Goal: Task Accomplishment & Management: Manage account settings

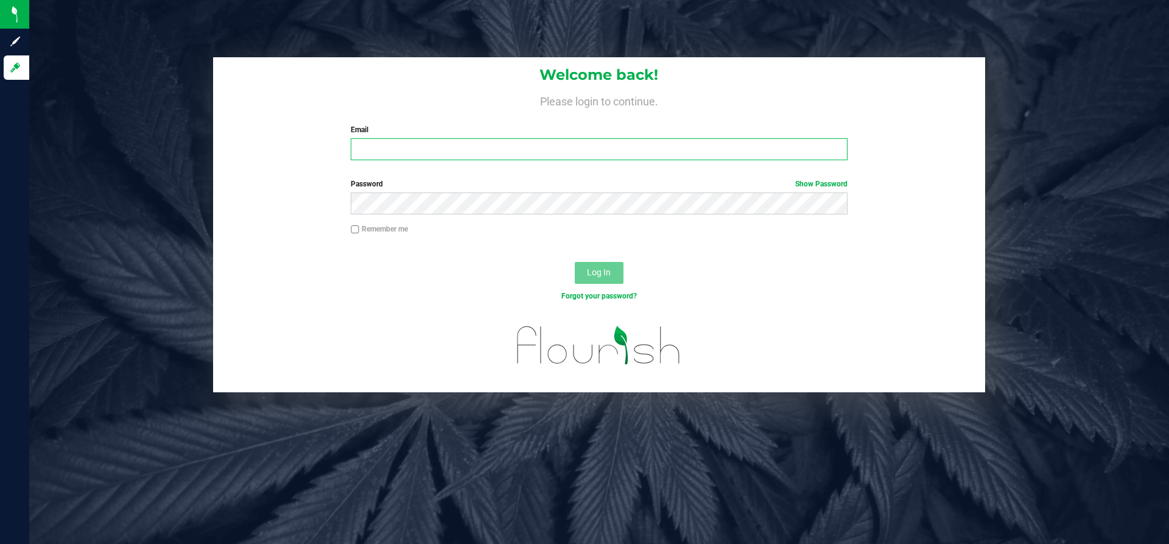
click at [479, 150] on input "Email" at bounding box center [599, 149] width 496 height 22
type input "a.kindschi@hotmail.com"
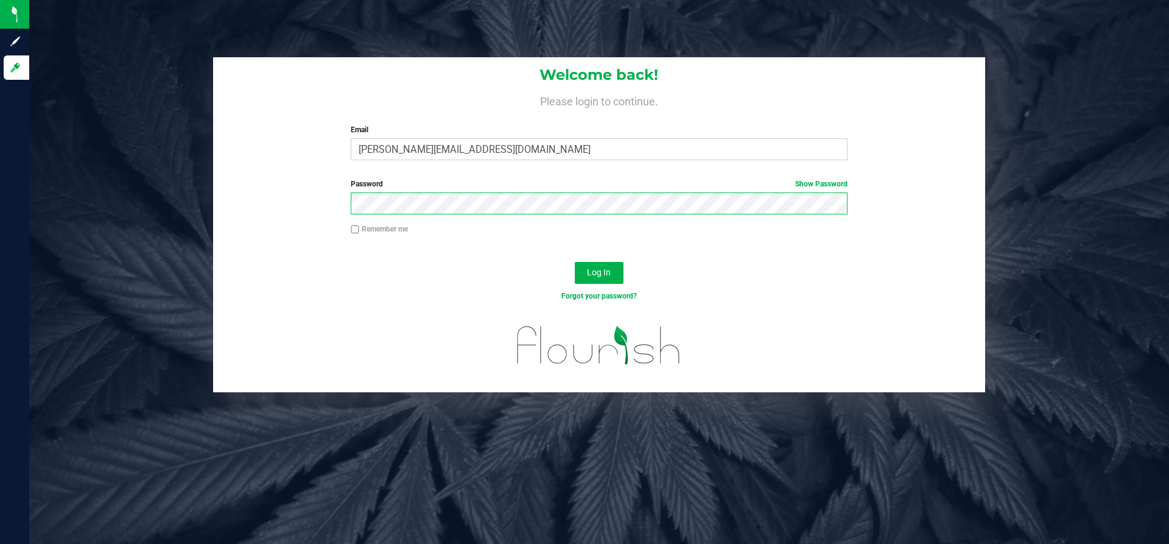
click at [575, 262] on button "Log In" at bounding box center [599, 273] width 49 height 22
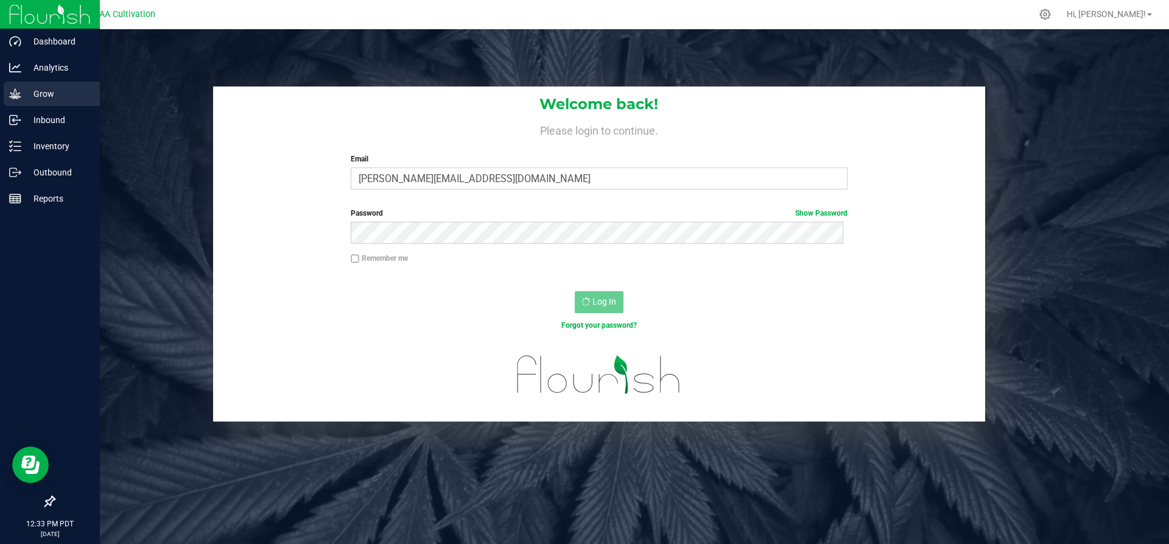
click at [20, 93] on icon at bounding box center [15, 94] width 12 height 12
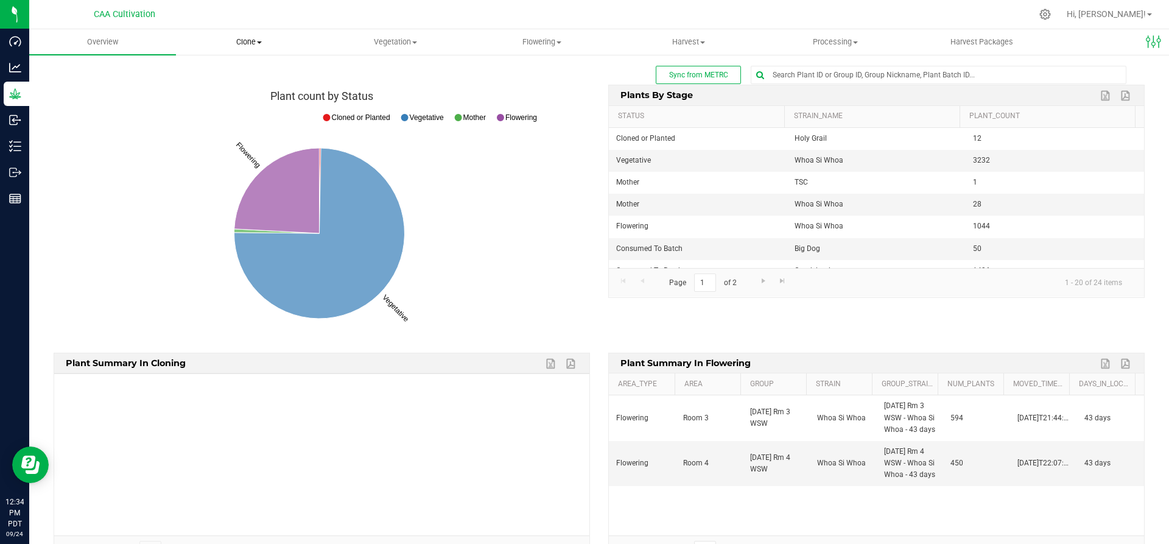
click at [248, 37] on span "Clone" at bounding box center [250, 42] width 146 height 11
click at [231, 82] on li "Cloning groups" at bounding box center [249, 88] width 147 height 15
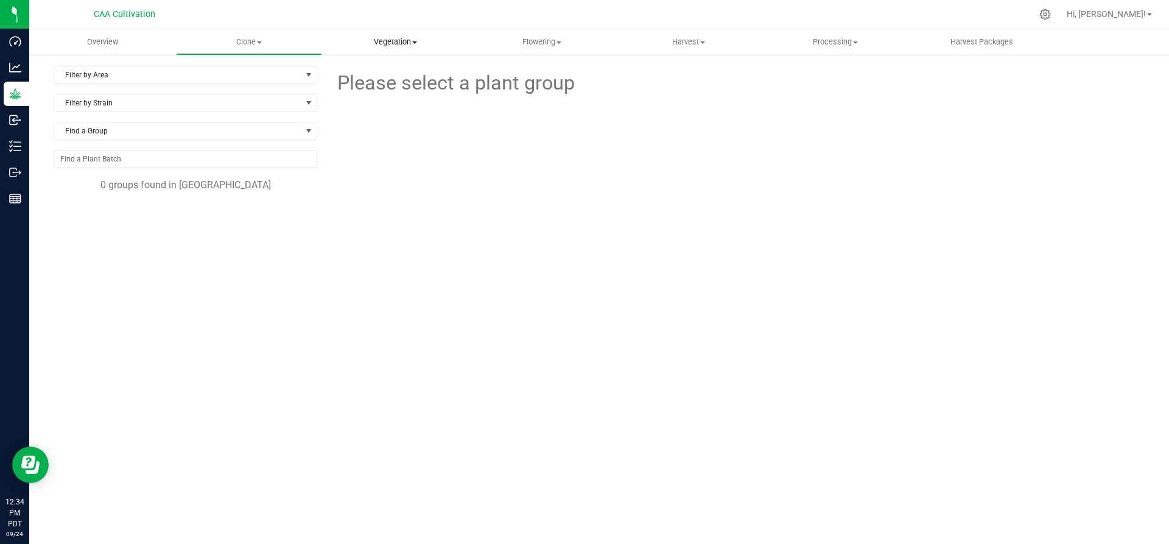
click at [393, 37] on span "Vegetation" at bounding box center [396, 42] width 146 height 11
click at [373, 72] on span "Veg groups" at bounding box center [360, 73] width 77 height 10
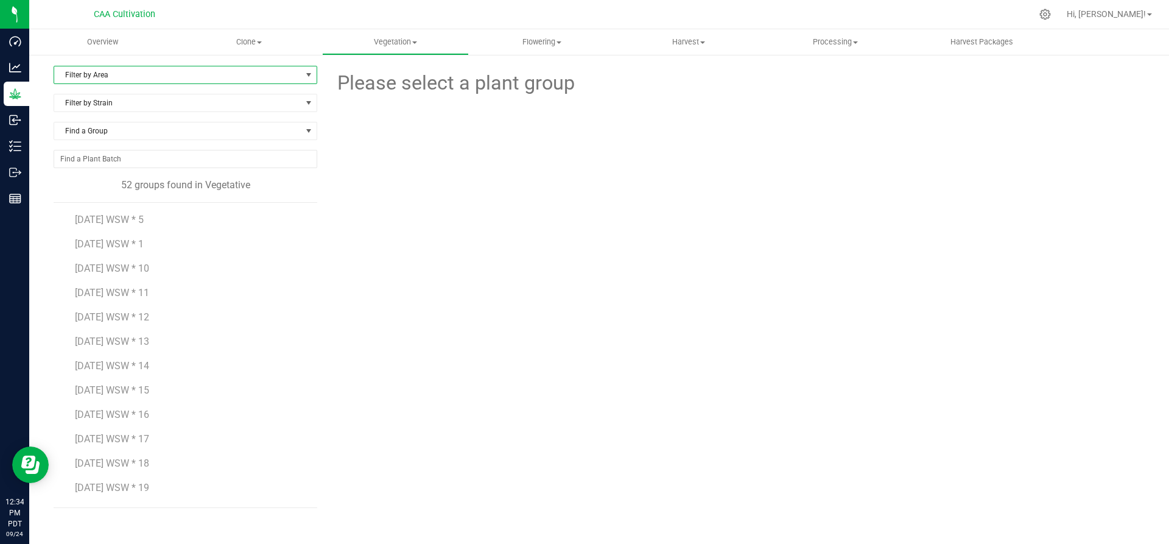
click at [154, 70] on span "Filter by Area" at bounding box center [177, 74] width 247 height 17
click at [96, 221] on li "Room 5" at bounding box center [185, 222] width 262 height 18
click at [1151, 16] on link "Hi, [PERSON_NAME]!" at bounding box center [1109, 14] width 95 height 13
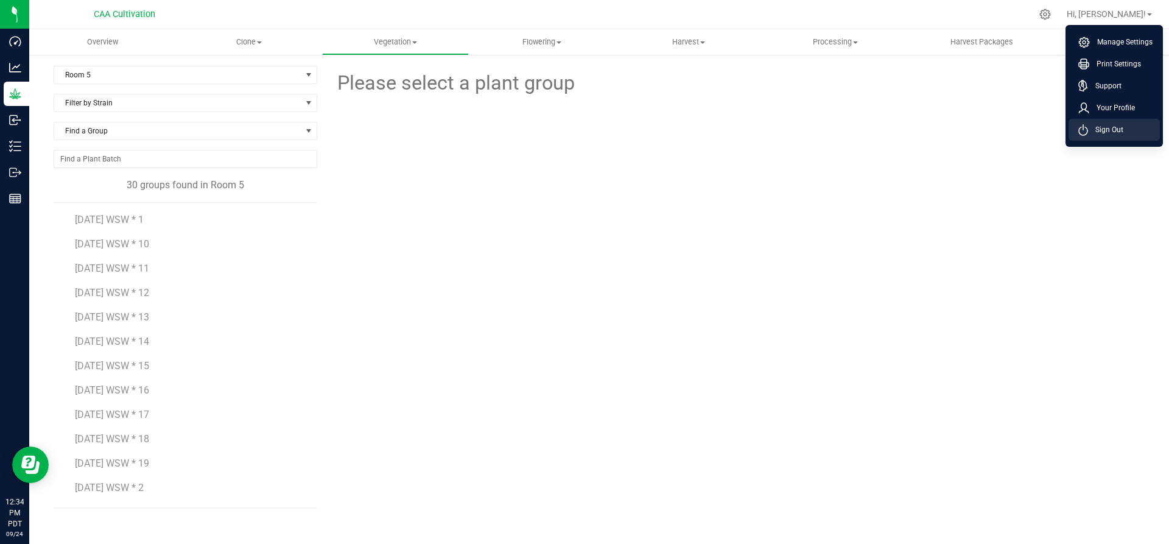
click at [1098, 132] on span "Sign Out" at bounding box center [1105, 130] width 35 height 12
